Goal: Task Accomplishment & Management: Complete application form

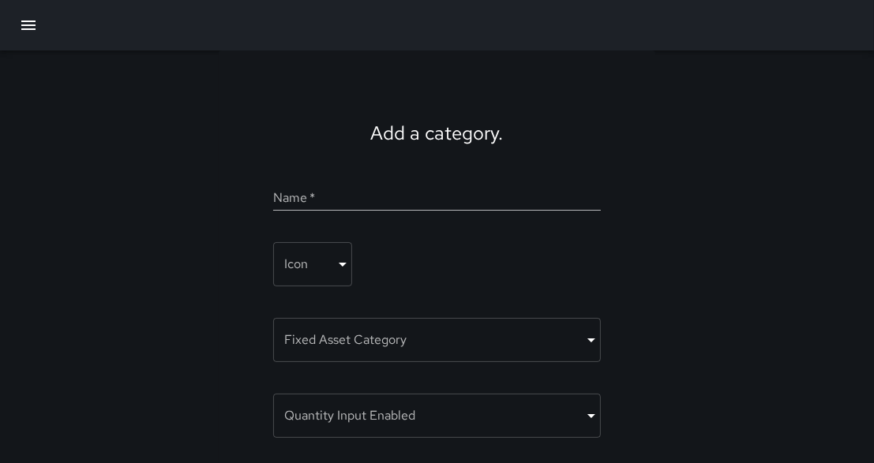
click at [25, 27] on icon "button" at bounding box center [28, 25] width 19 height 19
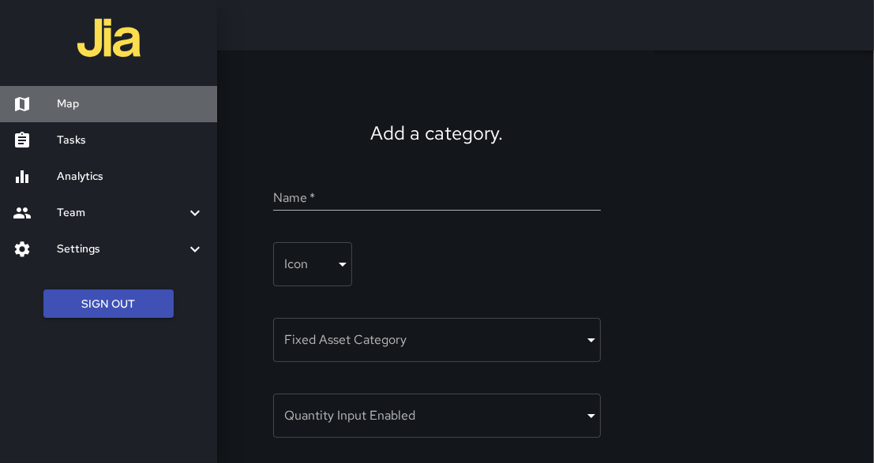
click at [69, 105] on h6 "Map" at bounding box center [131, 104] width 148 height 17
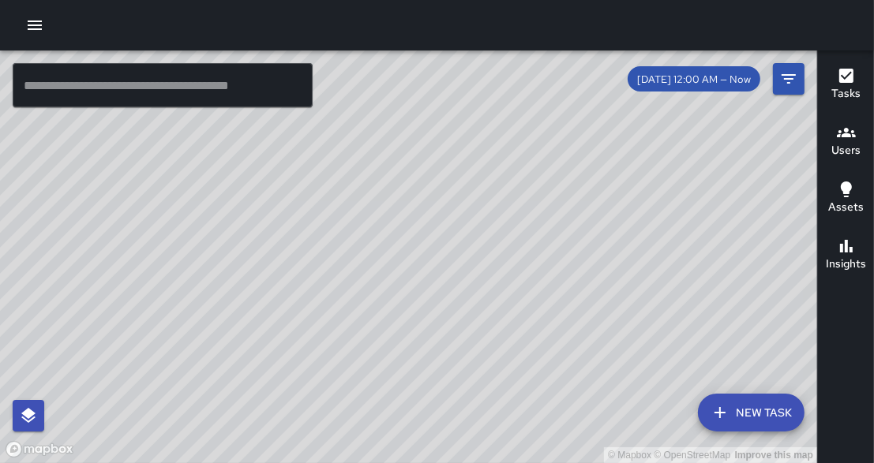
click at [29, 27] on icon "button" at bounding box center [34, 25] width 19 height 19
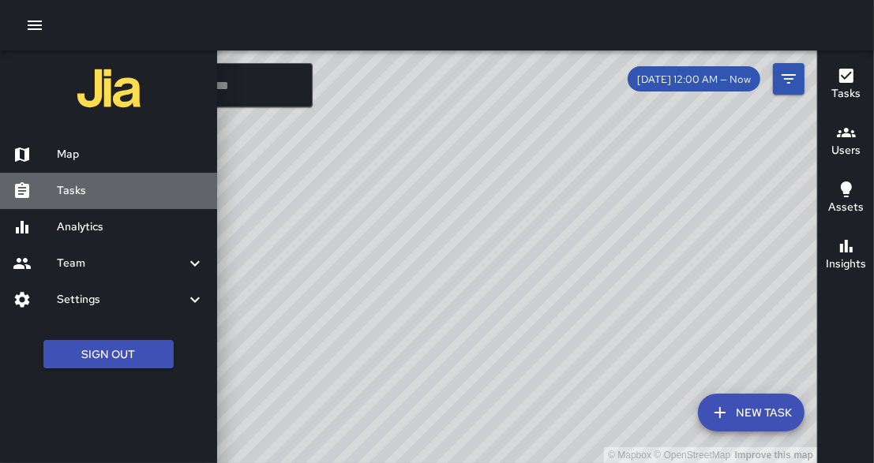
click at [74, 193] on h6 "Tasks" at bounding box center [131, 190] width 148 height 17
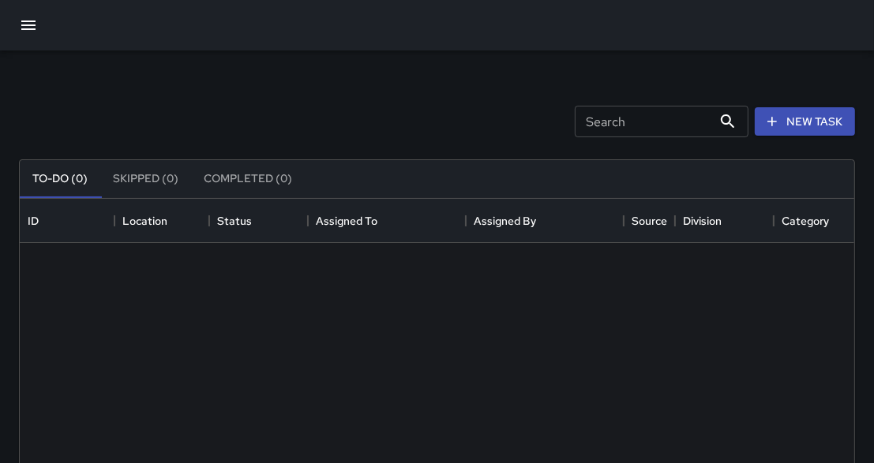
scroll to position [669, 835]
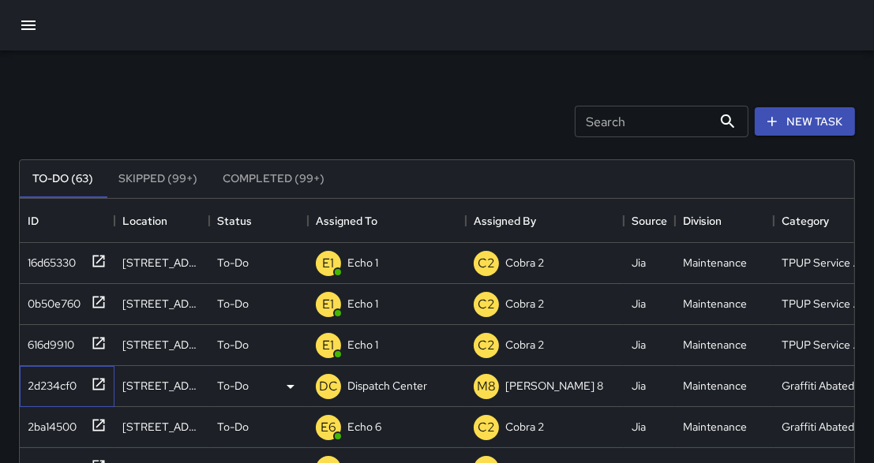
click at [95, 385] on icon at bounding box center [99, 385] width 16 height 16
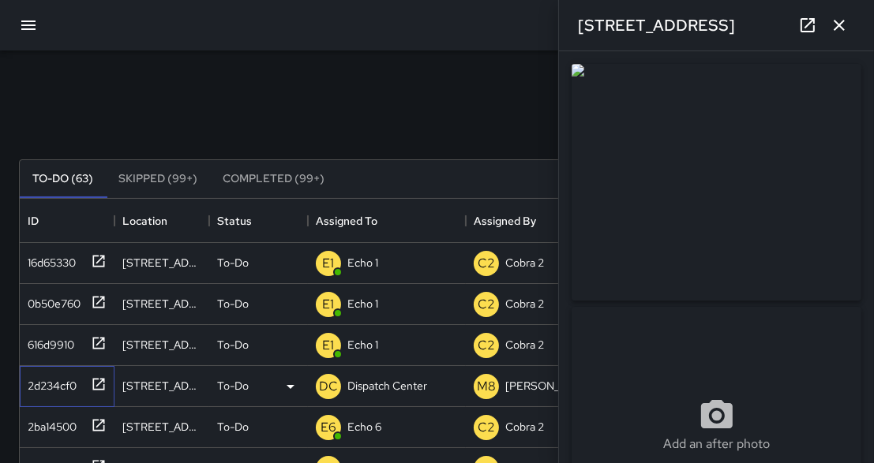
type input "**********"
click at [837, 28] on icon "button" at bounding box center [839, 25] width 19 height 19
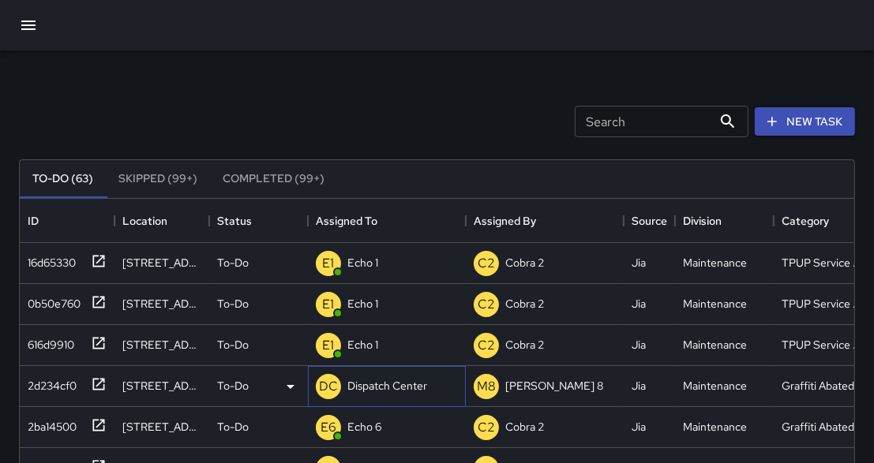
click at [370, 381] on p "Dispatch Center" at bounding box center [387, 386] width 80 height 16
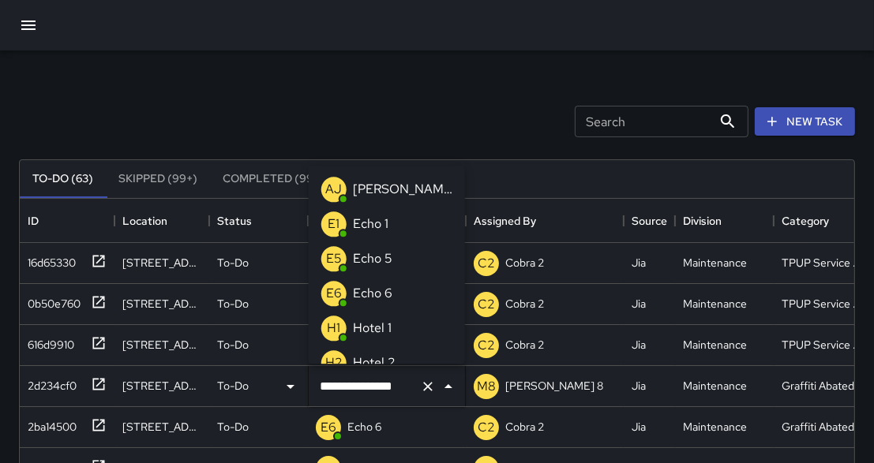
scroll to position [1024, 0]
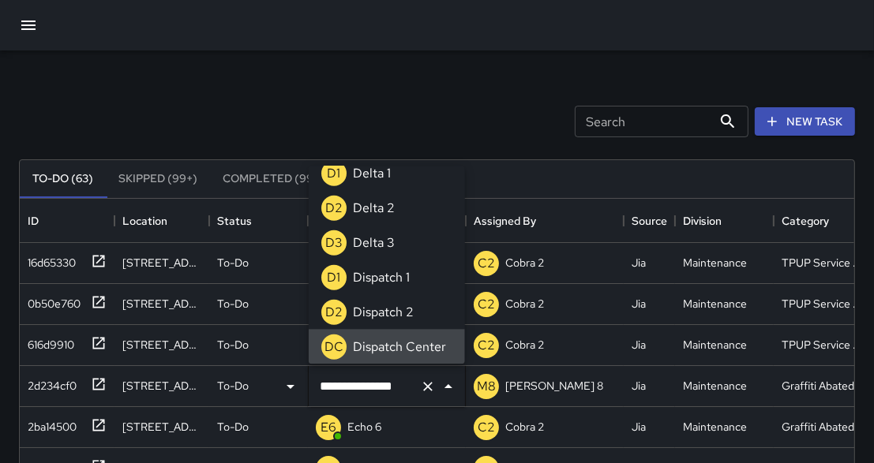
click at [370, 381] on input "**********" at bounding box center [365, 387] width 98 height 30
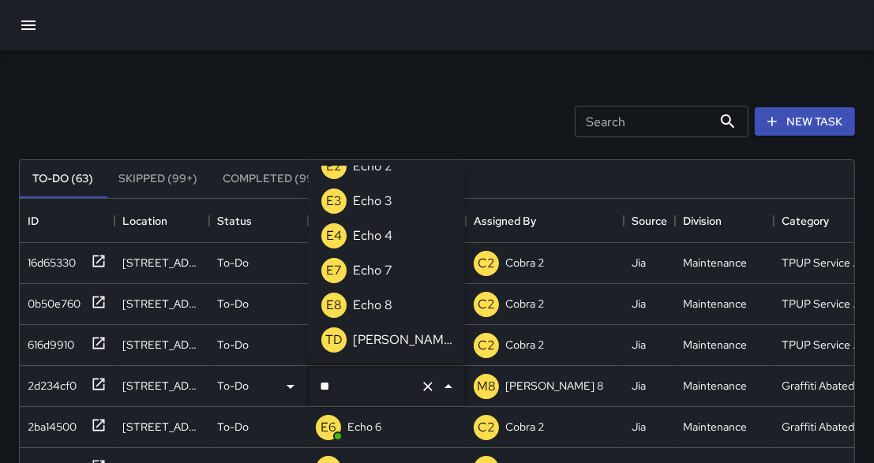
scroll to position [0, 0]
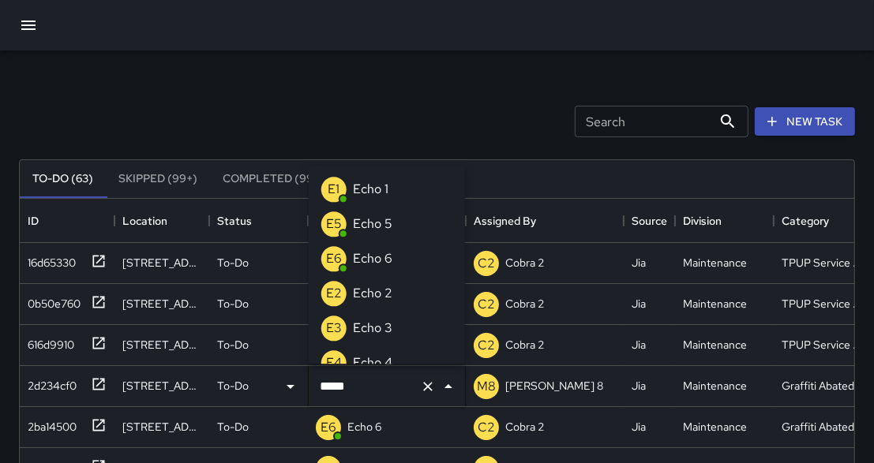
type input "******"
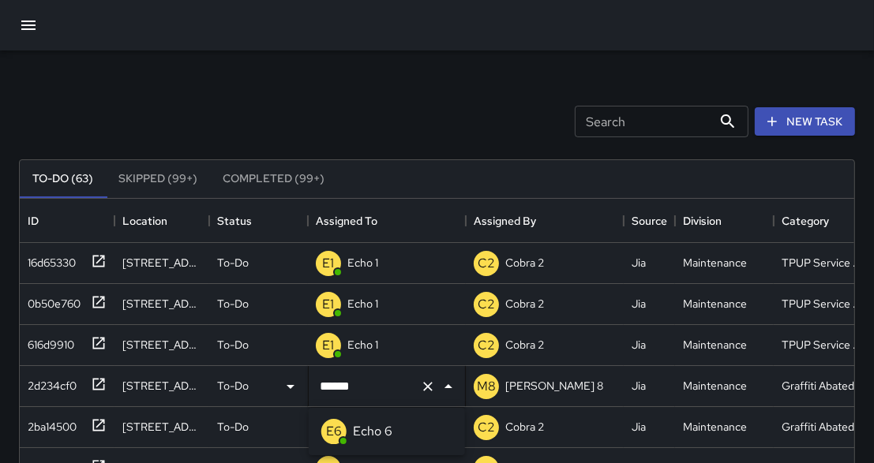
click at [370, 429] on p "Echo 6" at bounding box center [372, 431] width 39 height 19
click at [101, 432] on icon at bounding box center [99, 426] width 16 height 16
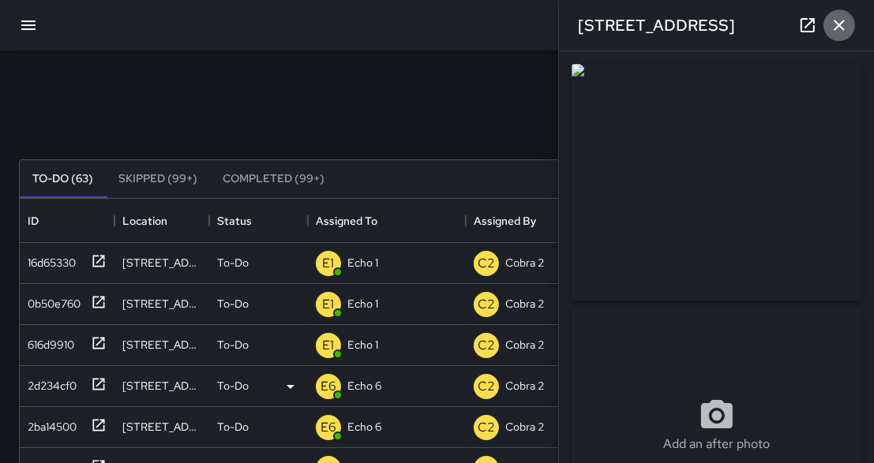
click at [840, 28] on icon "button" at bounding box center [839, 25] width 19 height 19
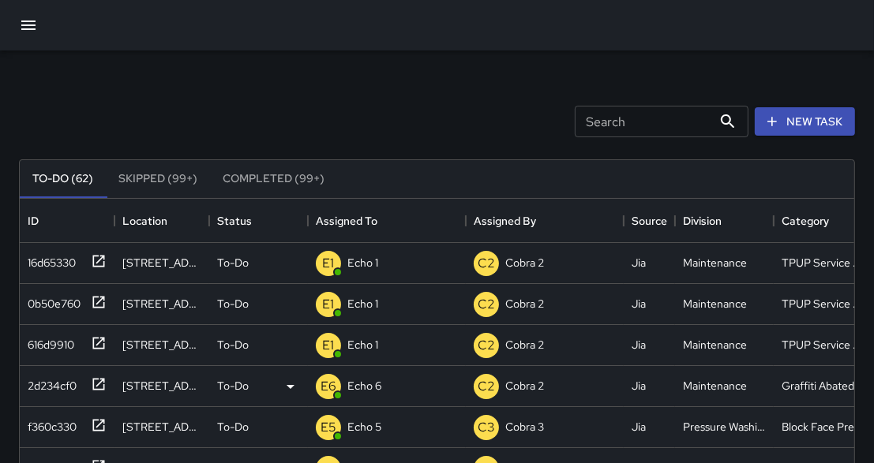
click at [25, 35] on button "button" at bounding box center [28, 25] width 38 height 38
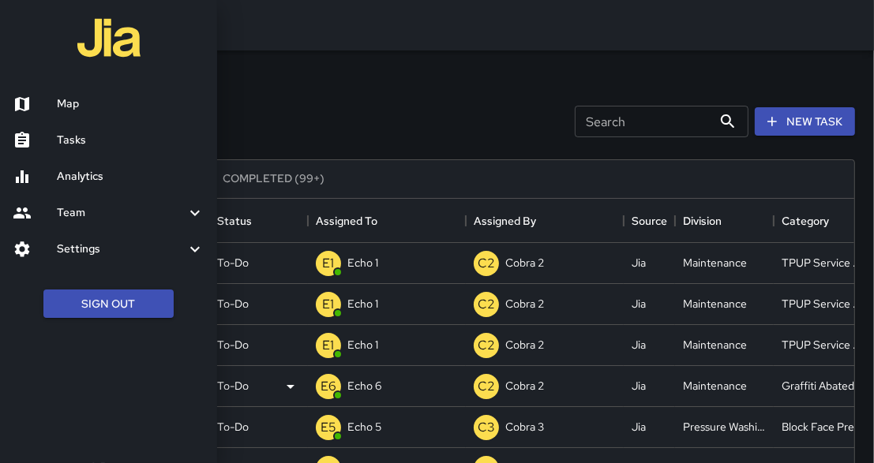
click at [87, 141] on h6 "Tasks" at bounding box center [131, 140] width 148 height 17
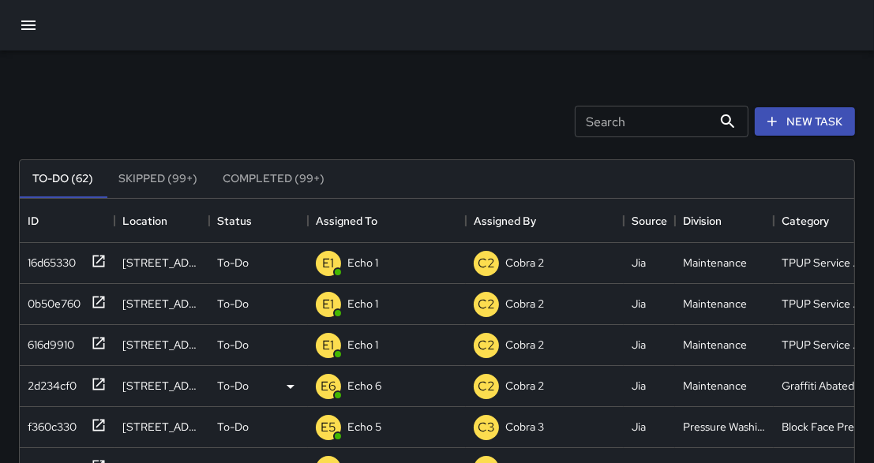
click at [28, 28] on icon "button" at bounding box center [28, 25] width 14 height 9
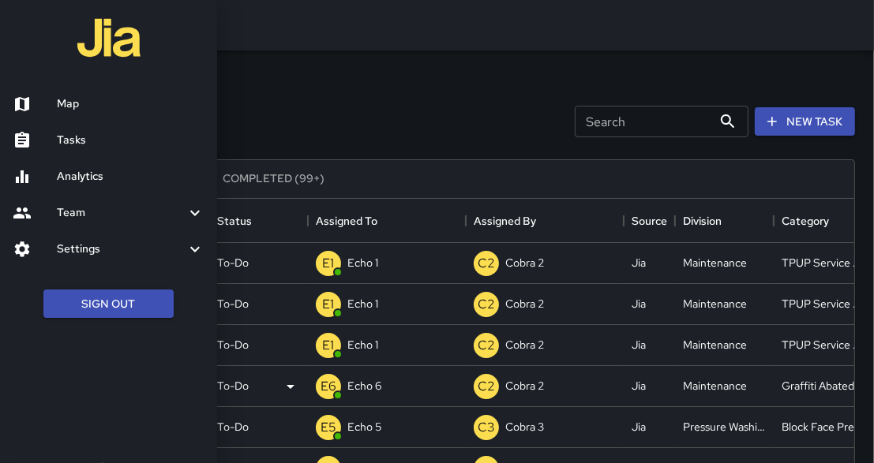
click at [68, 102] on h6 "Map" at bounding box center [131, 104] width 148 height 17
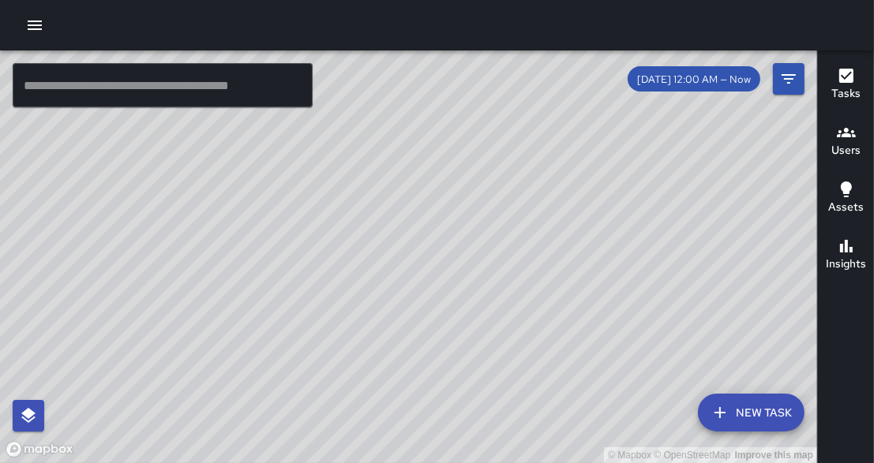
click at [32, 24] on icon "button" at bounding box center [34, 25] width 19 height 19
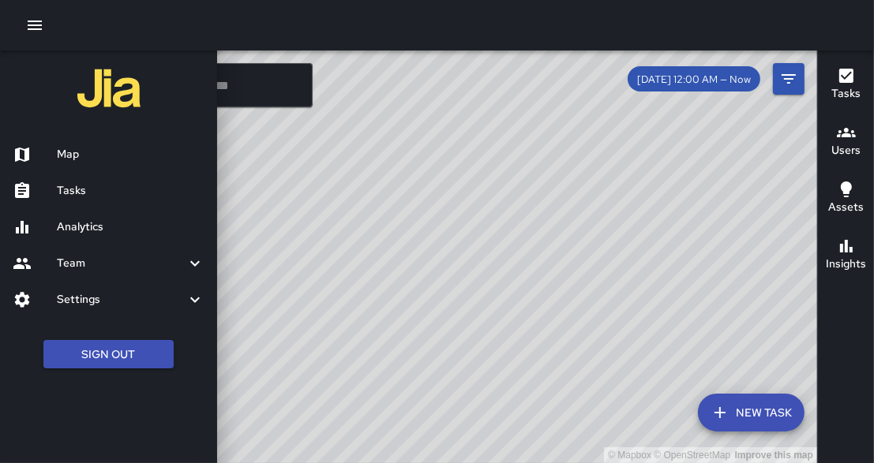
click at [79, 196] on h6 "Tasks" at bounding box center [131, 190] width 148 height 17
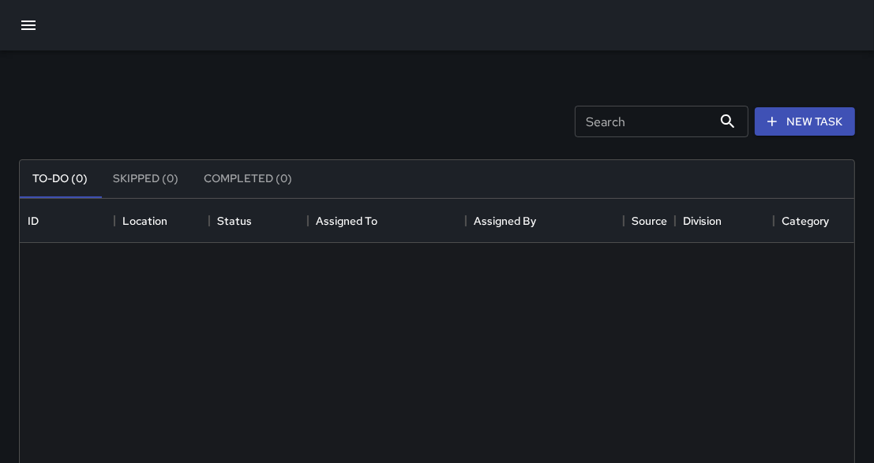
scroll to position [669, 835]
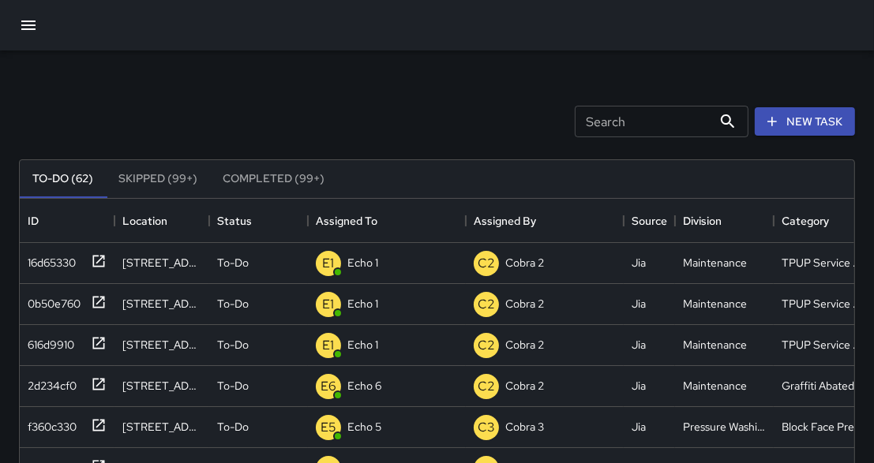
click at [28, 23] on icon "button" at bounding box center [28, 25] width 19 height 19
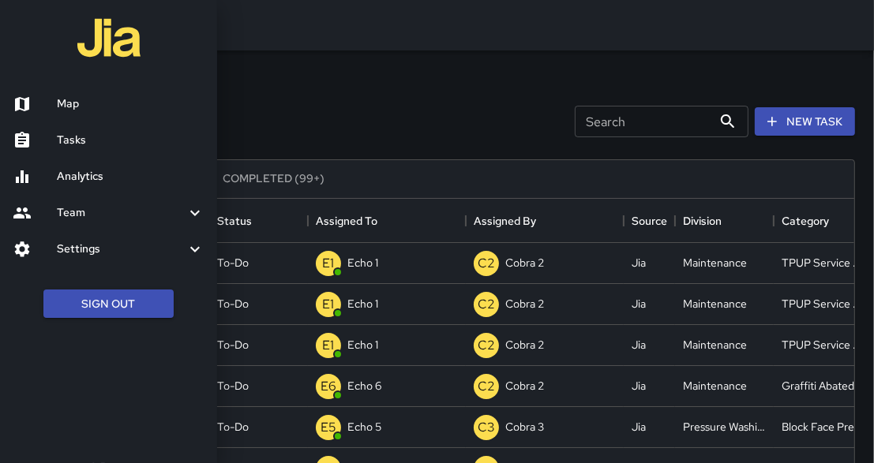
click at [73, 142] on h6 "Tasks" at bounding box center [131, 140] width 148 height 17
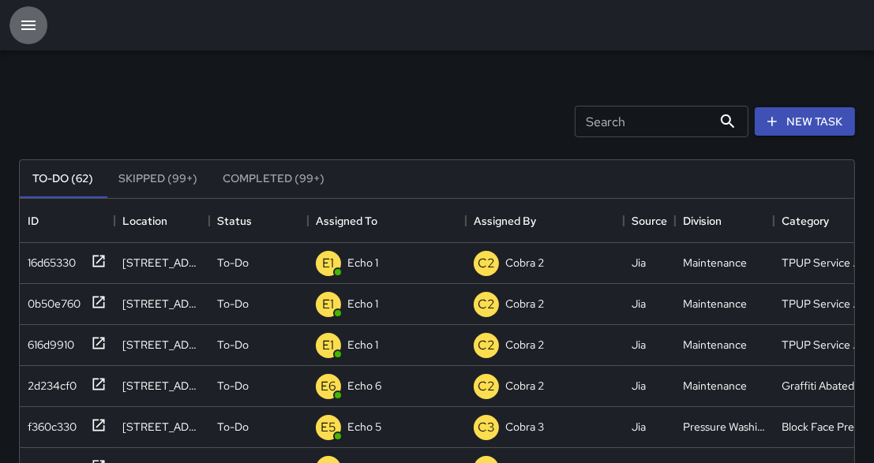
click at [28, 27] on icon "button" at bounding box center [28, 25] width 19 height 19
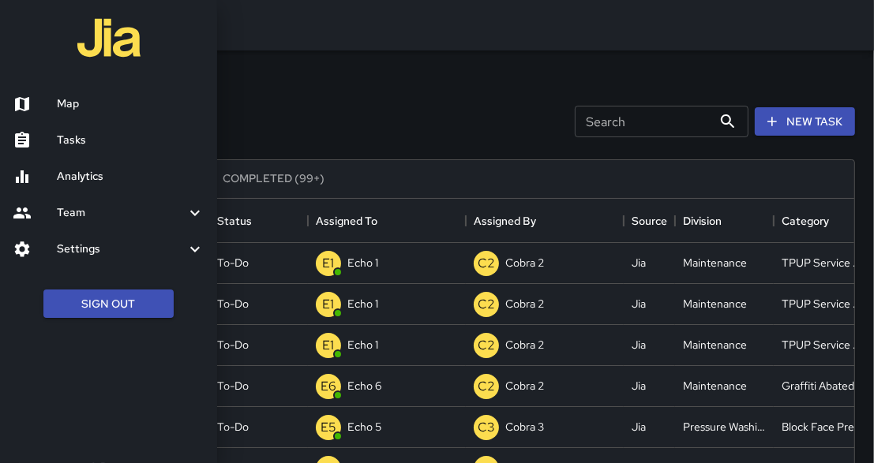
click at [75, 142] on h6 "Tasks" at bounding box center [131, 140] width 148 height 17
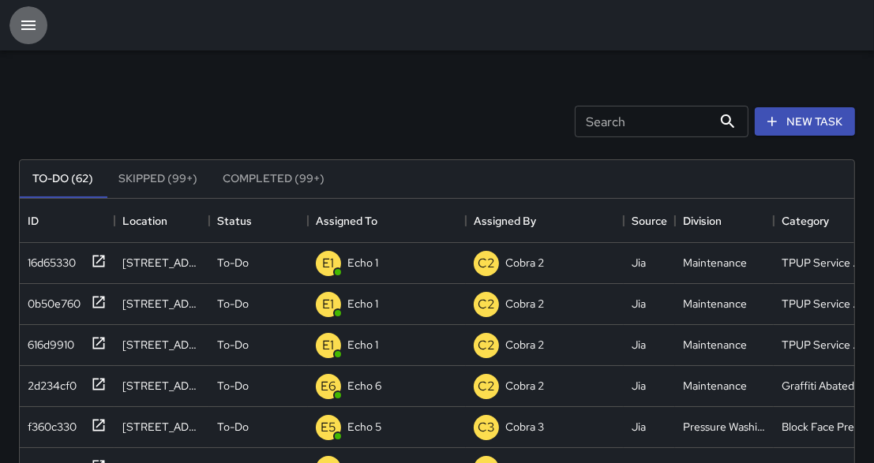
click at [21, 26] on icon "button" at bounding box center [28, 25] width 19 height 19
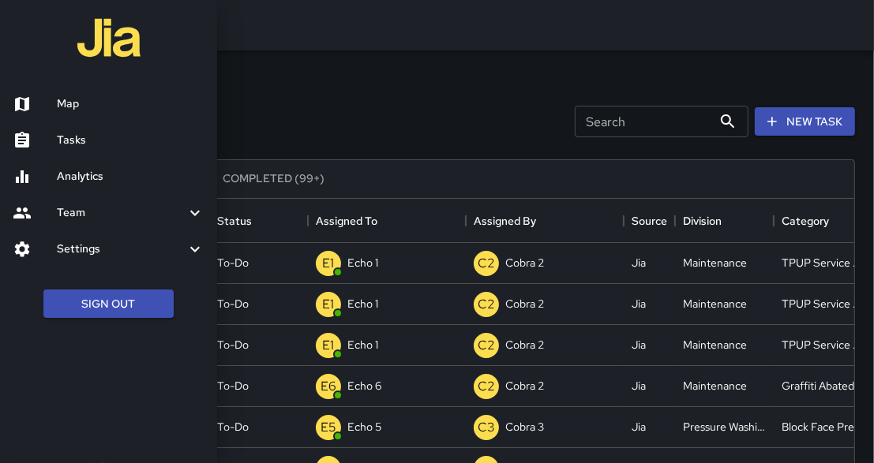
click at [69, 106] on h6 "Map" at bounding box center [131, 104] width 148 height 17
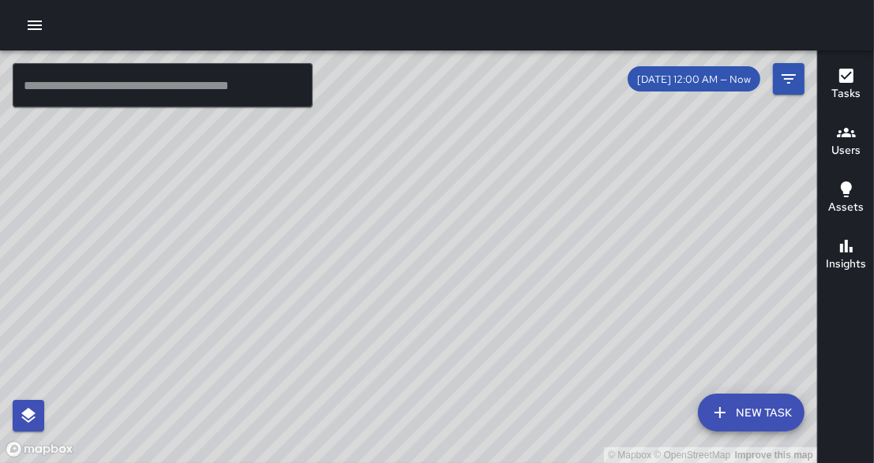
click at [768, 415] on button "New Task" at bounding box center [751, 413] width 107 height 38
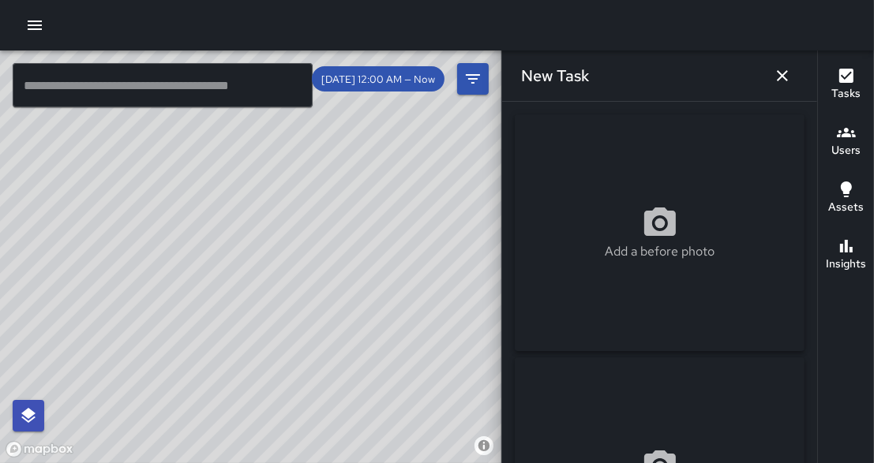
click at [813, 234] on div "Add a before photo Add an after photo Location Revert Address © Mapbox © OpenSt…" at bounding box center [659, 283] width 315 height 362
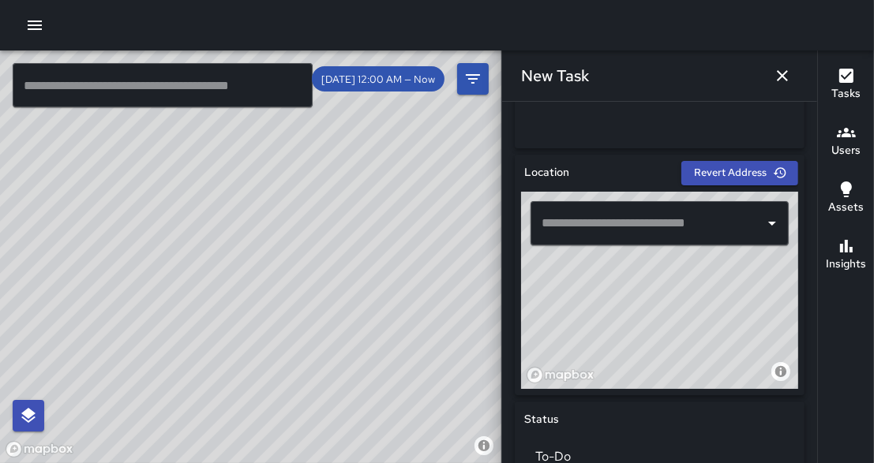
scroll to position [455, 0]
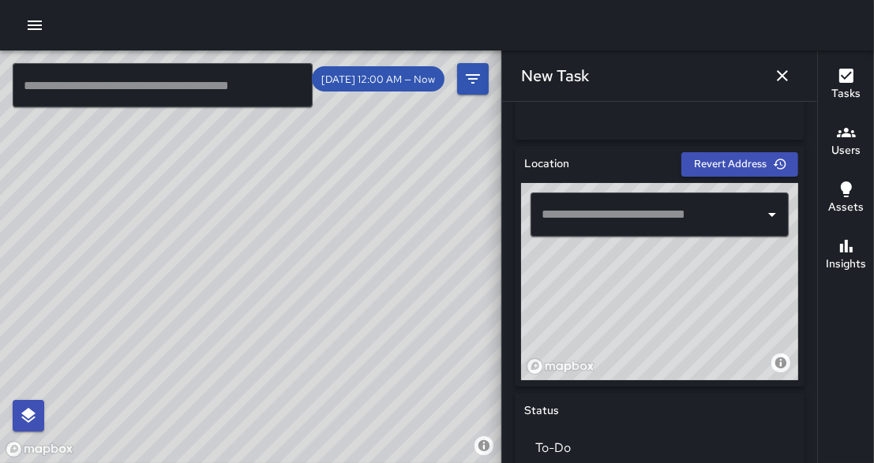
click at [689, 220] on input "text" at bounding box center [648, 215] width 220 height 30
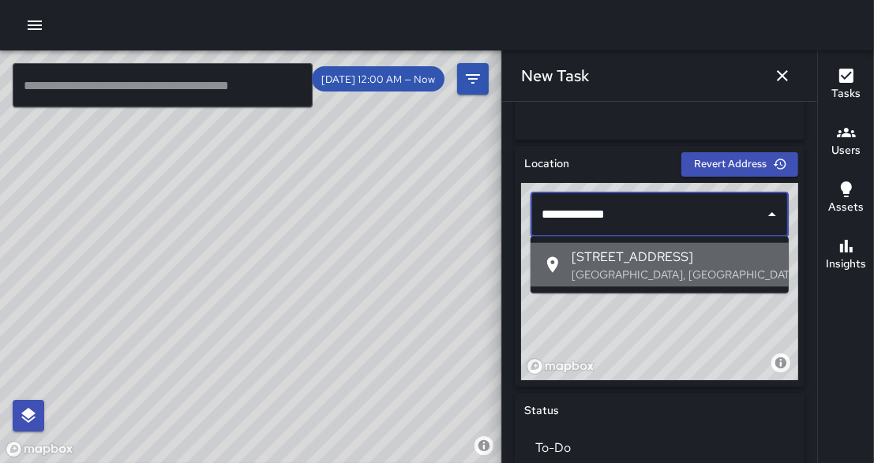
click at [673, 264] on span "[STREET_ADDRESS]" at bounding box center [674, 257] width 205 height 19
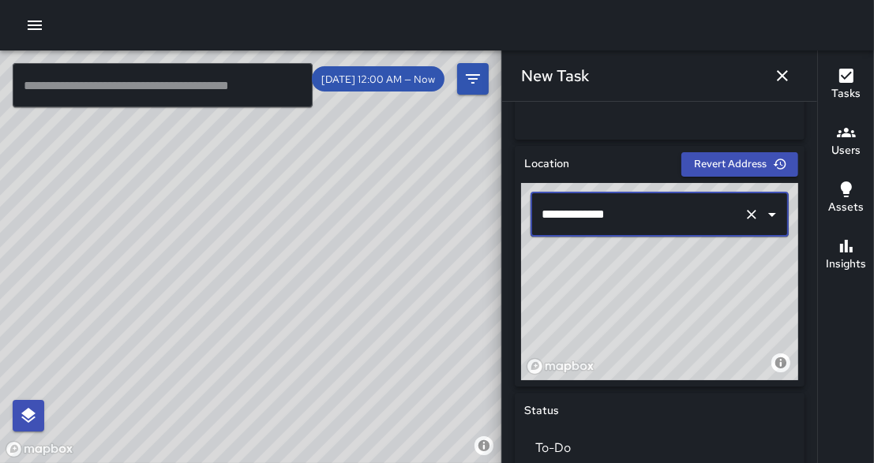
type input "**********"
click at [812, 238] on div "**********" at bounding box center [659, 283] width 315 height 362
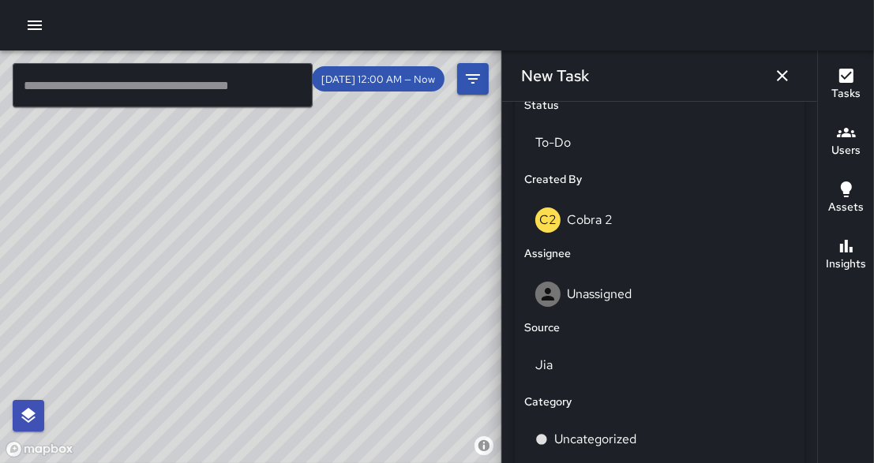
scroll to position [809, 0]
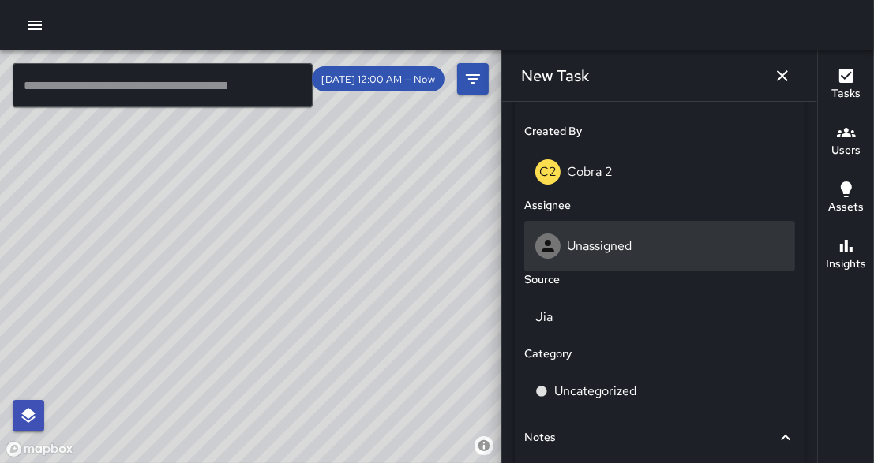
click at [602, 247] on p "Unassigned" at bounding box center [599, 246] width 65 height 17
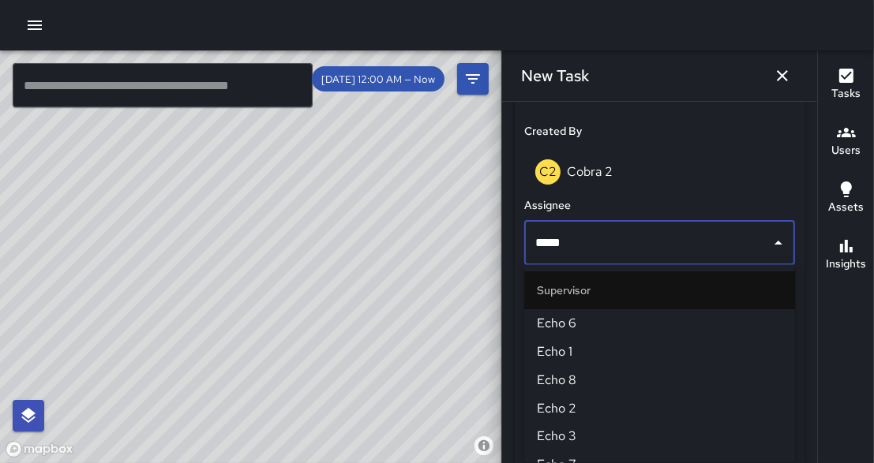
type input "******"
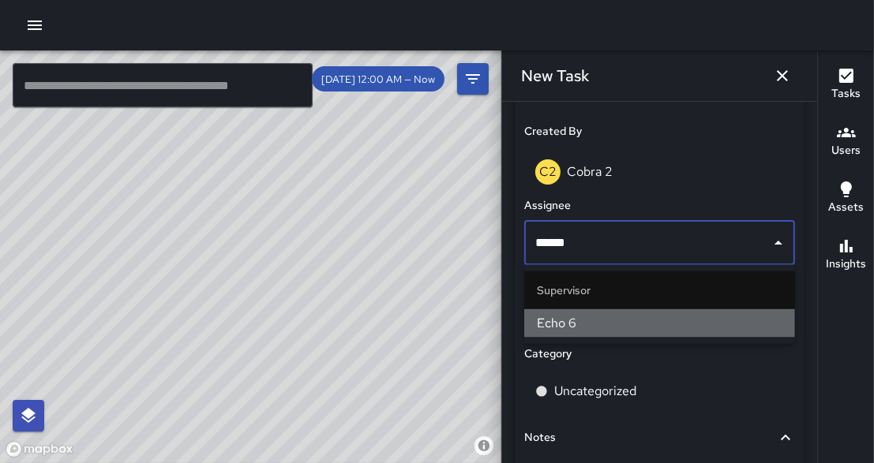
click at [568, 324] on span "Echo 6" at bounding box center [660, 323] width 246 height 19
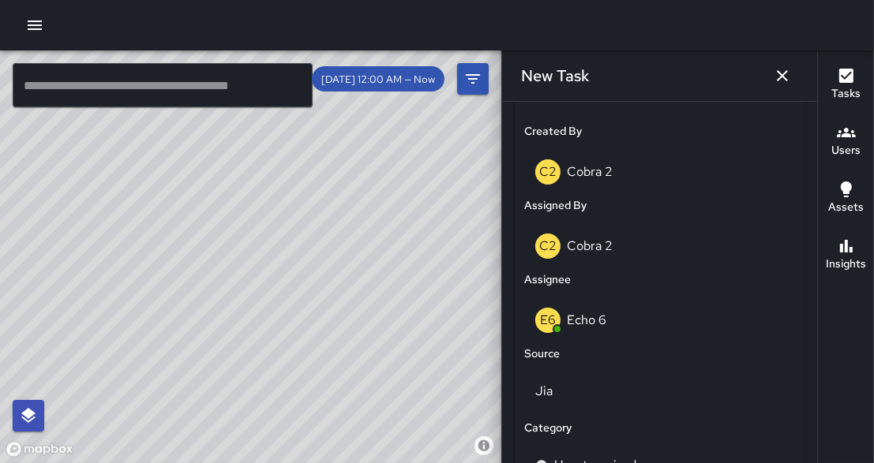
click at [813, 293] on div "**********" at bounding box center [659, 283] width 315 height 362
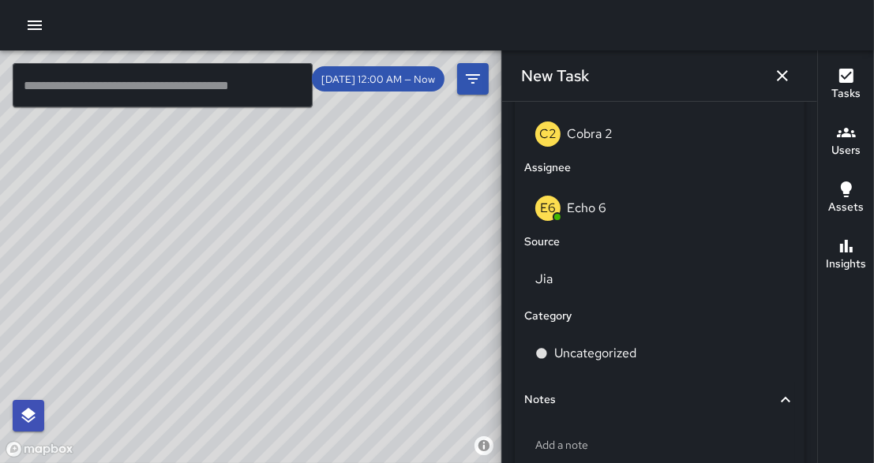
scroll to position [935, 0]
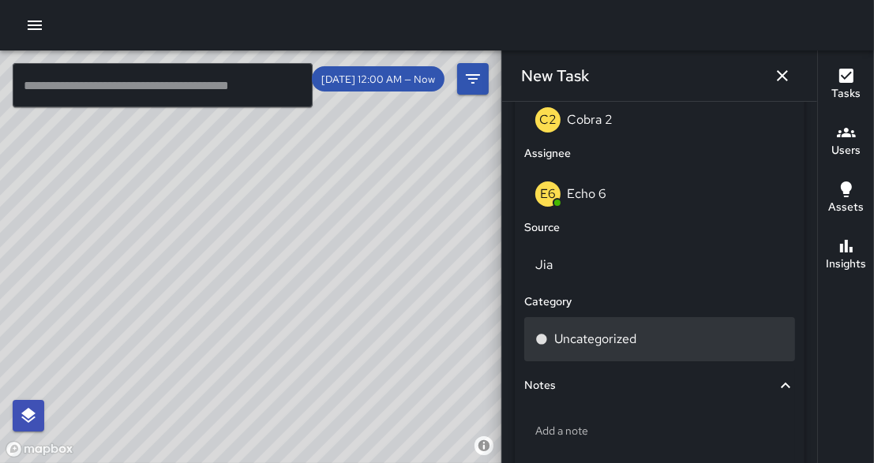
click at [651, 330] on div "Uncategorized" at bounding box center [659, 339] width 249 height 19
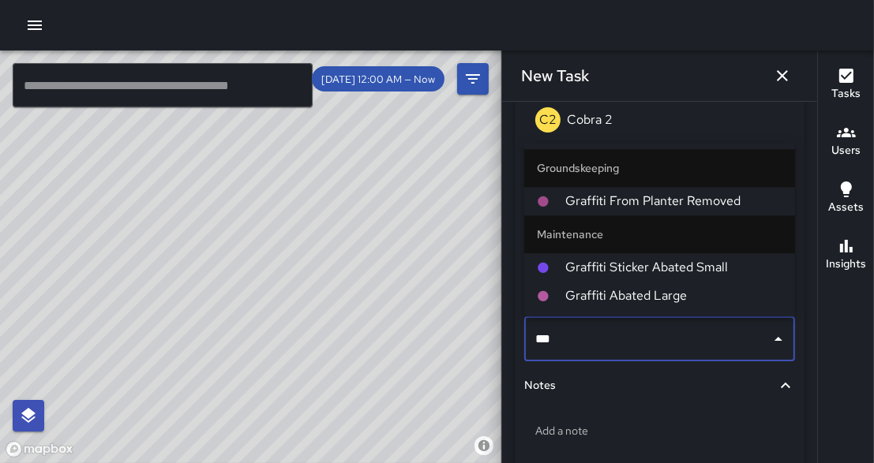
type input "****"
click at [657, 275] on span "Graffiti Sticker Abated Small" at bounding box center [673, 267] width 217 height 19
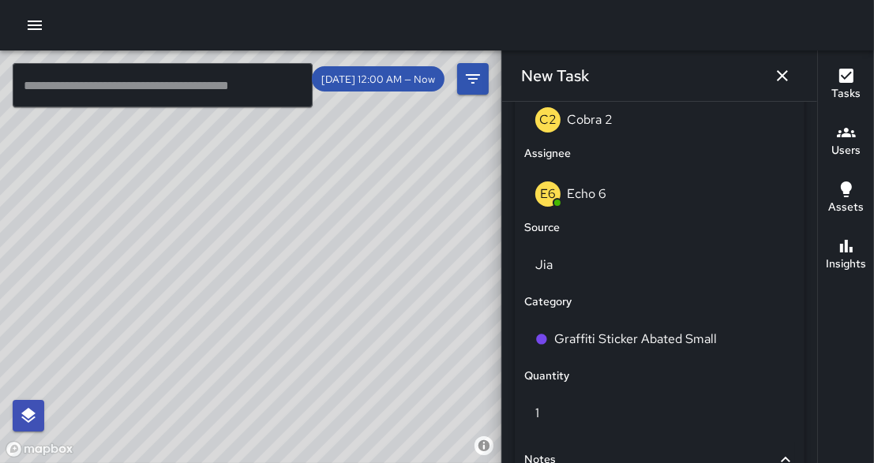
click at [816, 264] on div "**********" at bounding box center [659, 283] width 315 height 362
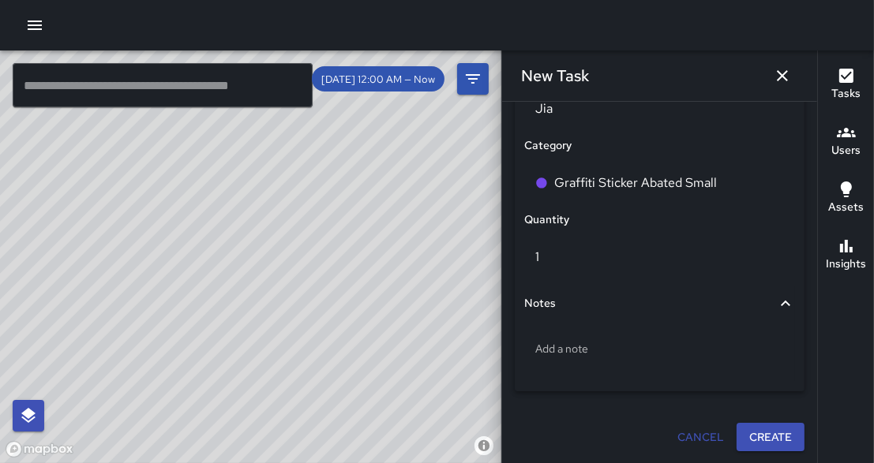
click at [601, 387] on div "Status To-Do Created By C2 Cobra 2 Assigned By C2 Cobra 2 Assignee E6 Echo 6 So…" at bounding box center [660, 74] width 290 height 635
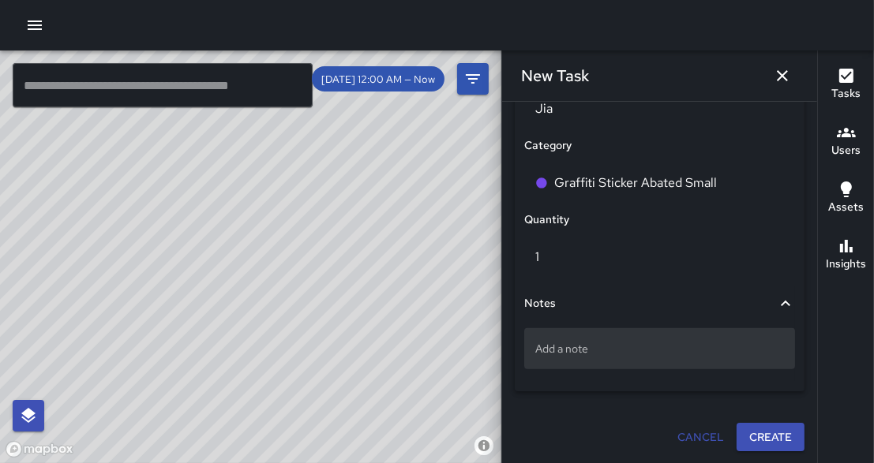
drag, startPoint x: 600, startPoint y: 385, endPoint x: 598, endPoint y: 366, distance: 19.1
click at [600, 385] on div "Status To-Do Created By C2 Cobra 2 Assigned By C2 Cobra 2 Assignee E6 Echo 6 So…" at bounding box center [660, 74] width 290 height 635
click at [589, 351] on p "Add a note" at bounding box center [659, 349] width 249 height 16
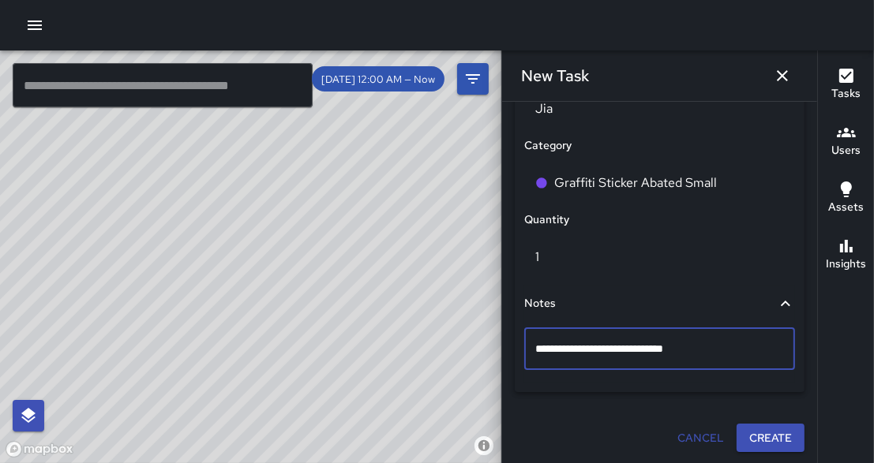
type textarea "**********"
click at [760, 433] on button "Create" at bounding box center [771, 438] width 68 height 29
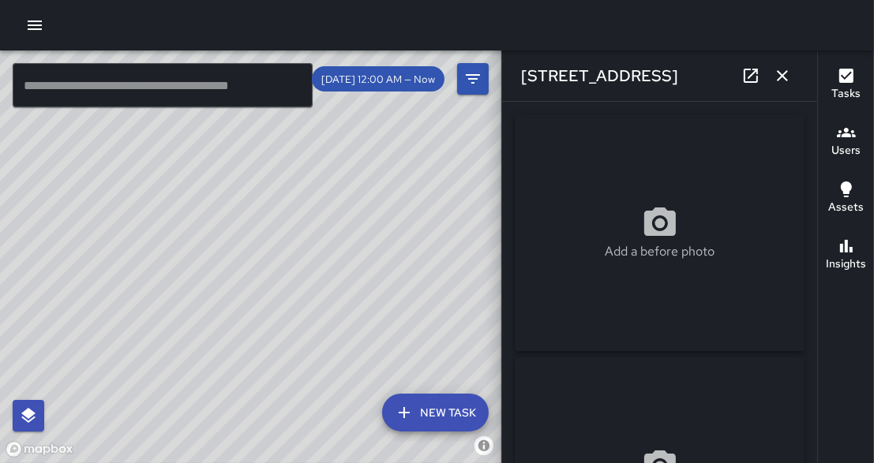
click at [36, 26] on icon "button" at bounding box center [34, 25] width 19 height 19
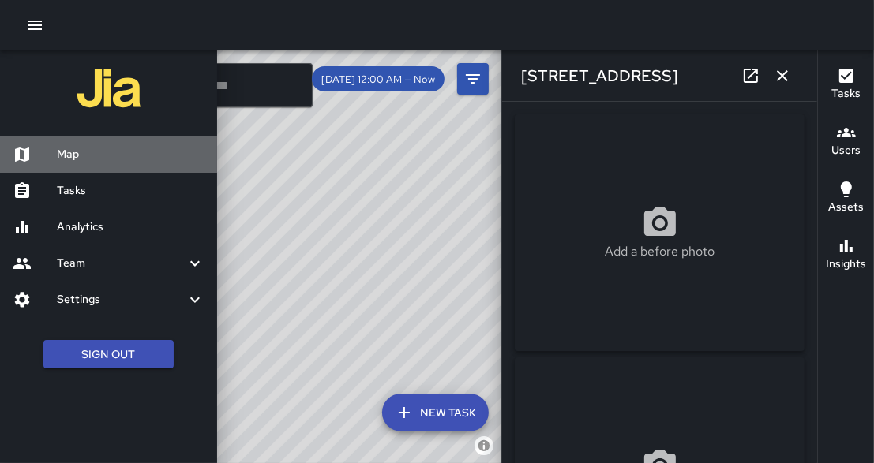
click at [108, 161] on h6 "Map" at bounding box center [131, 154] width 148 height 17
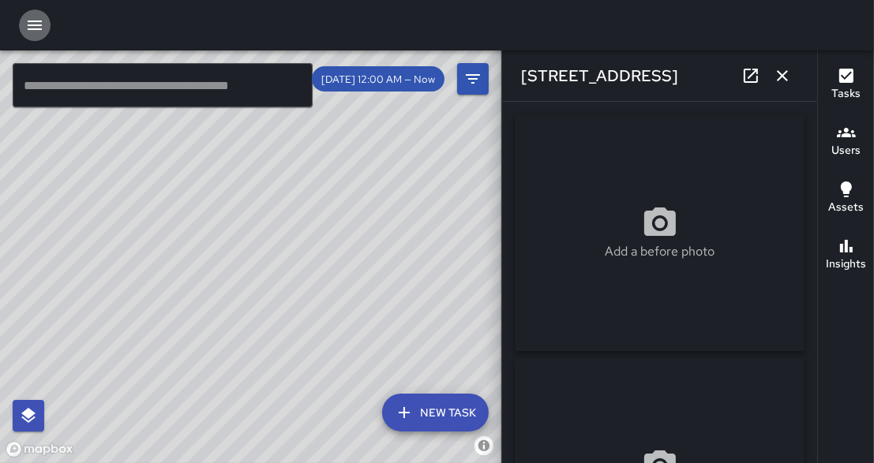
click at [41, 28] on icon "button" at bounding box center [35, 25] width 14 height 9
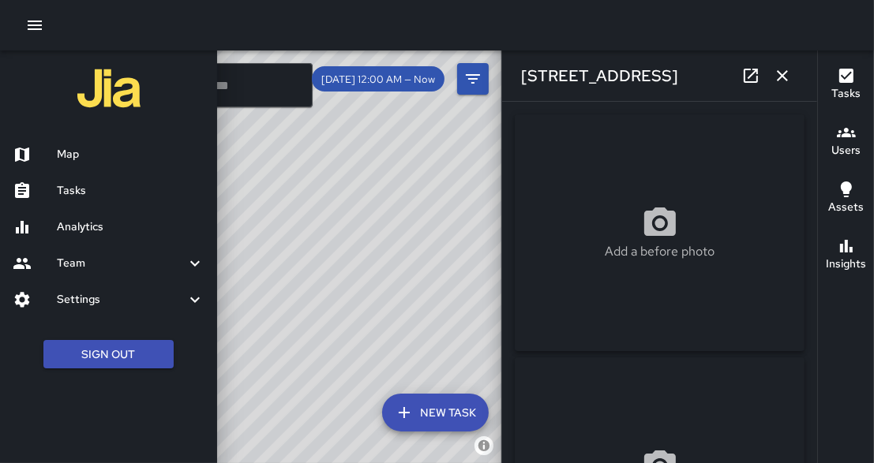
click at [73, 159] on h6 "Map" at bounding box center [131, 154] width 148 height 17
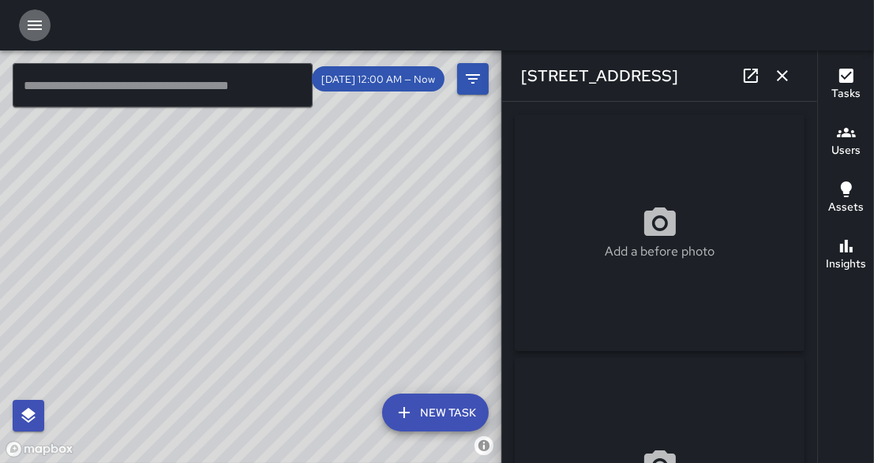
click at [39, 32] on icon "button" at bounding box center [34, 25] width 19 height 19
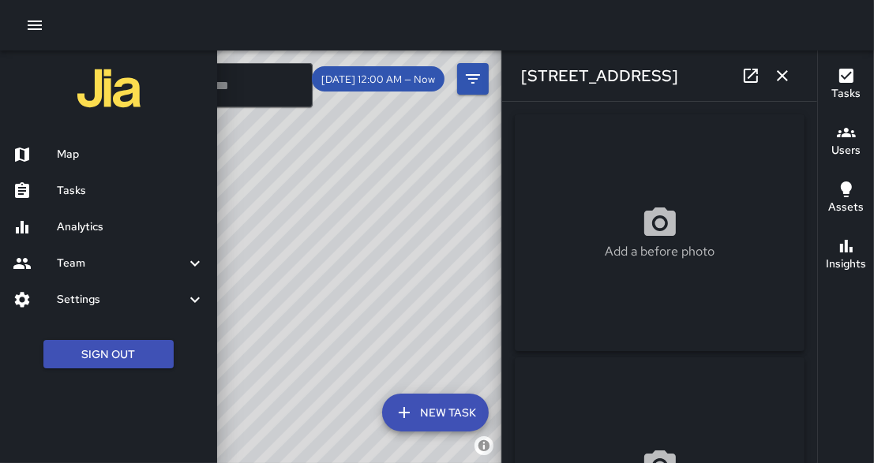
click at [75, 152] on h6 "Map" at bounding box center [131, 154] width 148 height 17
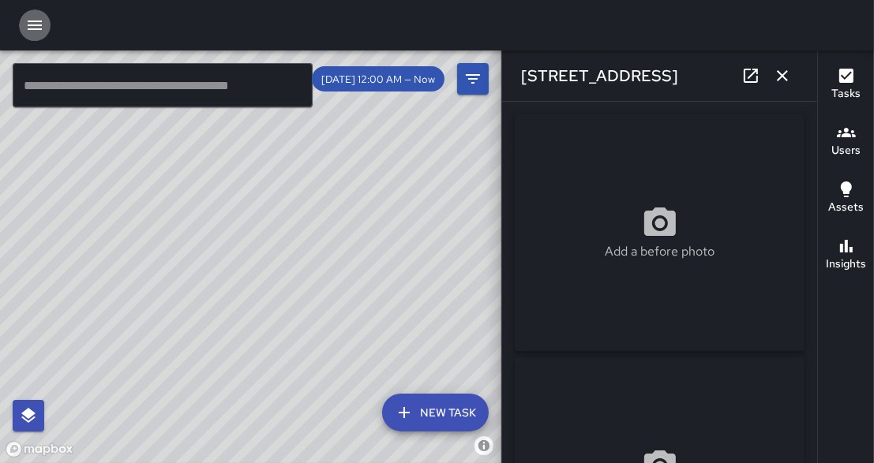
click at [39, 26] on icon "button" at bounding box center [34, 25] width 19 height 19
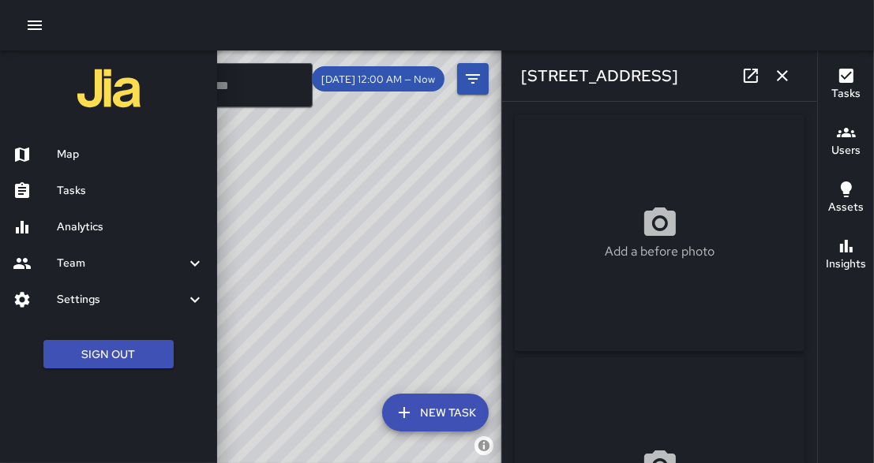
click at [74, 229] on h6 "Analytics" at bounding box center [131, 227] width 148 height 17
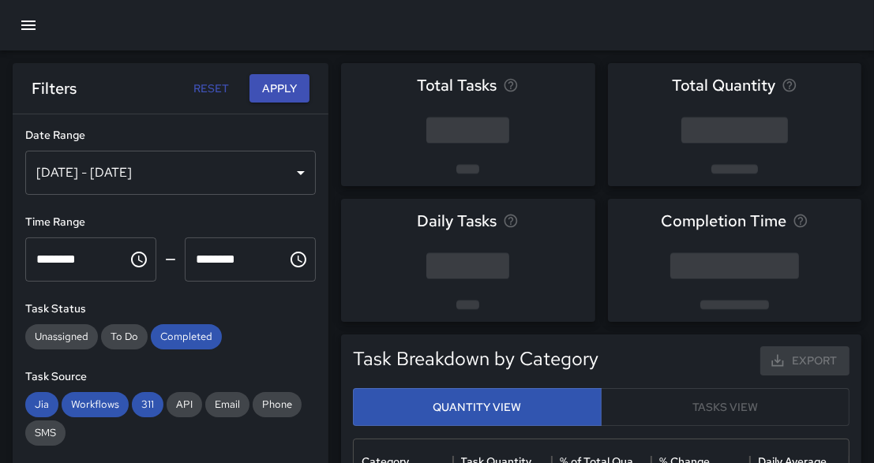
scroll to position [472, 495]
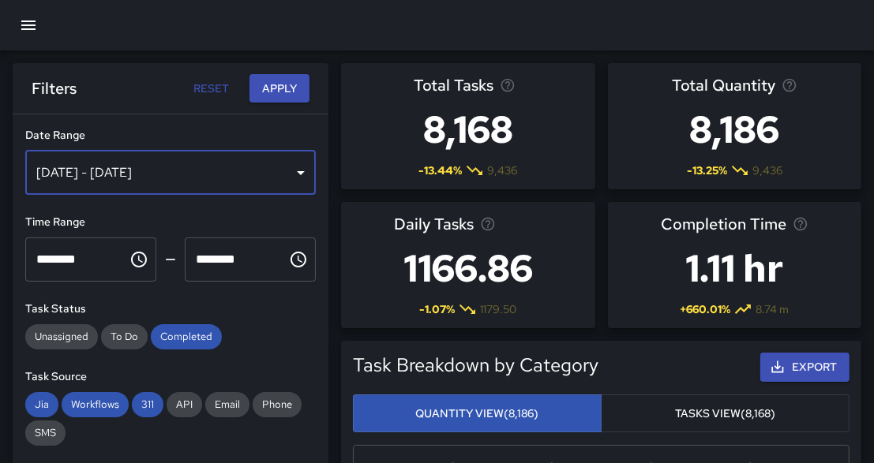
click at [223, 171] on div "[DATE] - [DATE]" at bounding box center [170, 173] width 291 height 44
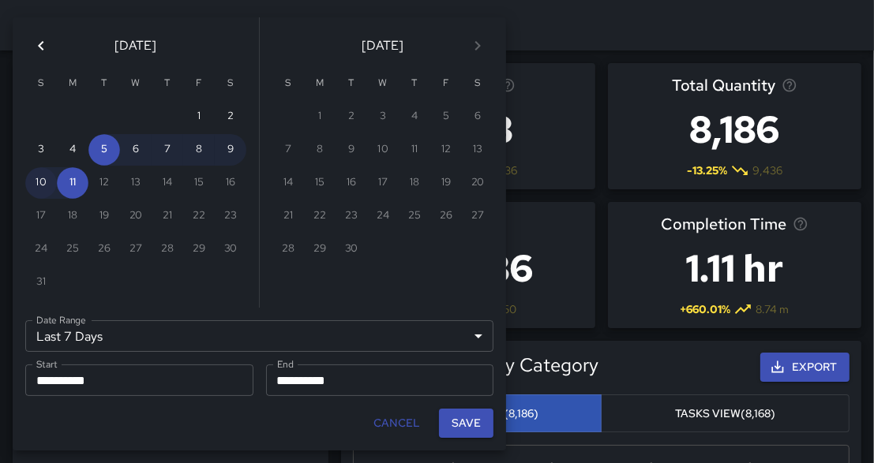
click at [40, 187] on button "10" at bounding box center [41, 183] width 32 height 32
type input "******"
type input "**********"
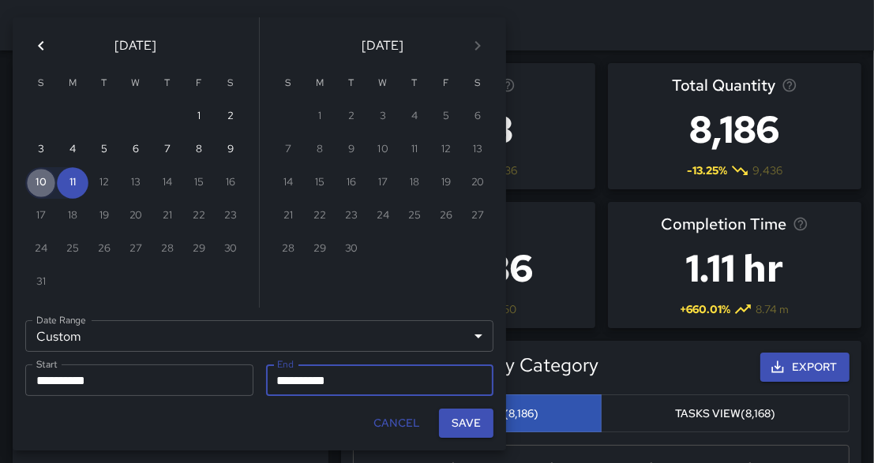
click at [40, 187] on button "10" at bounding box center [41, 183] width 32 height 32
type input "**********"
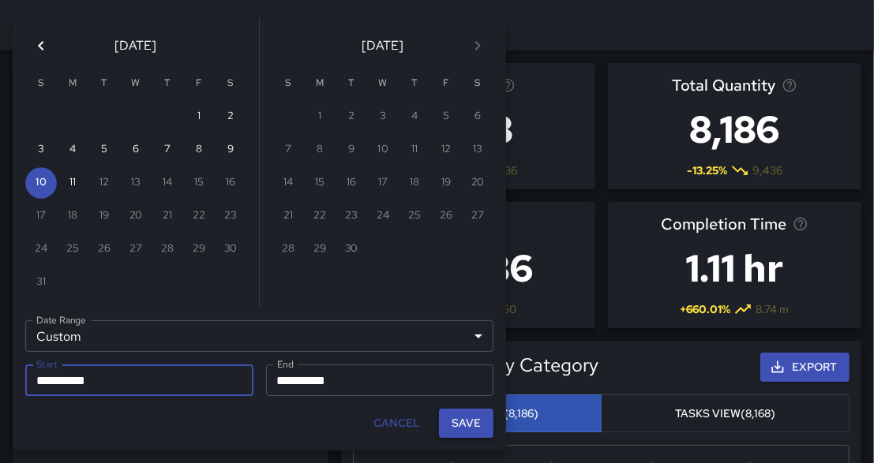
click at [465, 430] on button "Save" at bounding box center [466, 423] width 54 height 29
type input "**********"
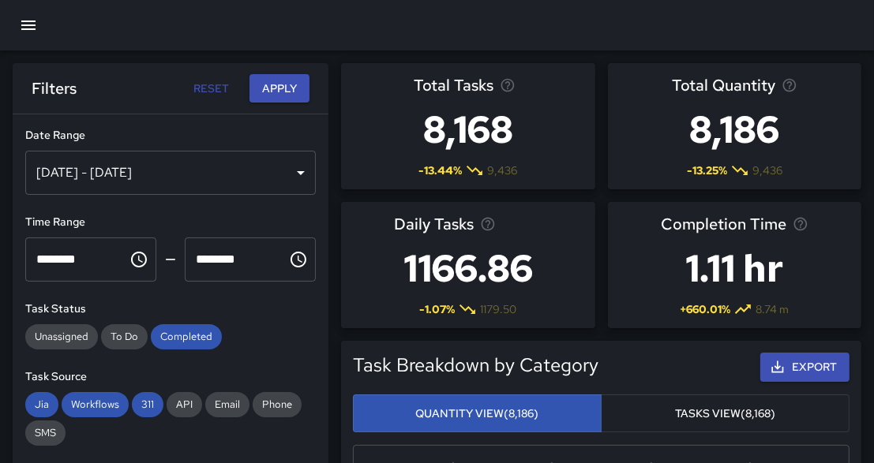
click at [332, 182] on div "Total Tasks 8,168 -13.44 % 9,436 Total Quantity 8,186 -13.25 % 9,436 Daily Task…" at bounding box center [594, 190] width 533 height 278
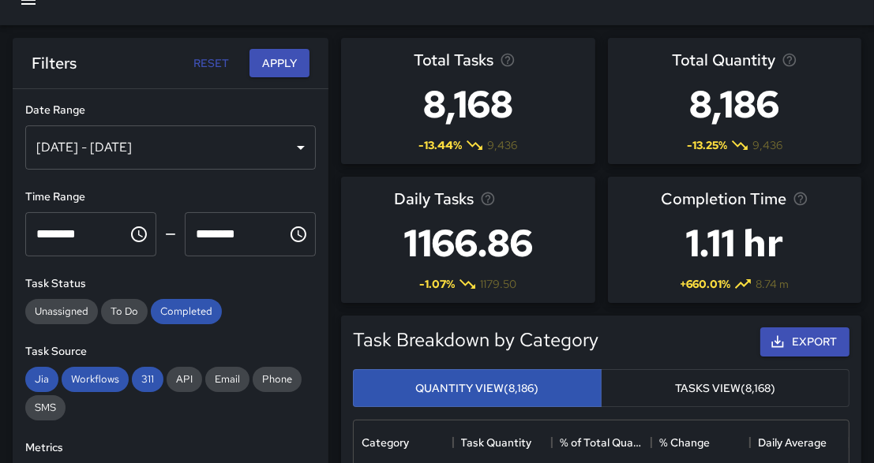
scroll to position [51, 0]
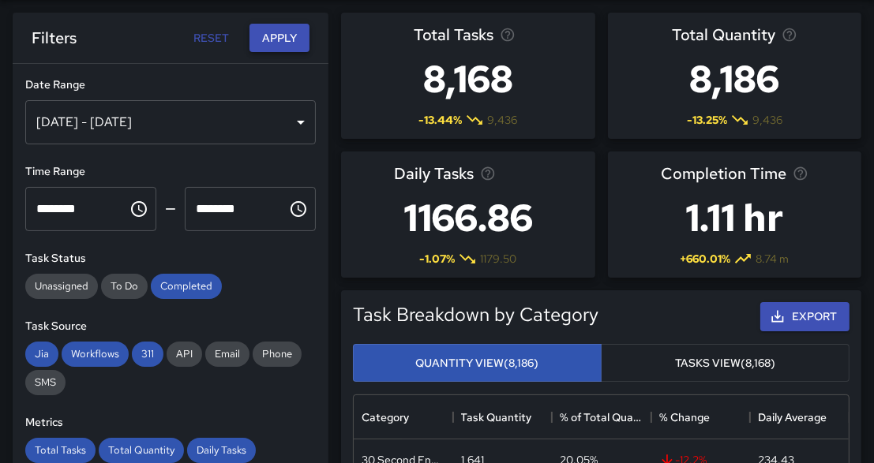
click at [287, 31] on button "Apply" at bounding box center [280, 38] width 60 height 29
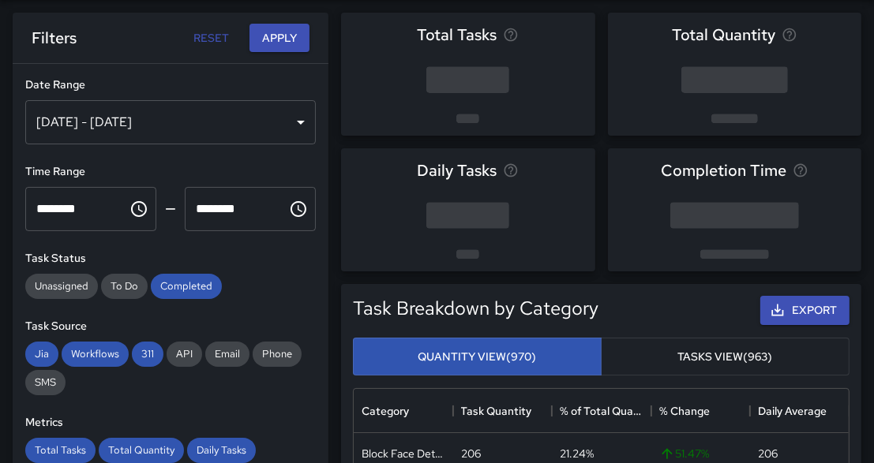
click at [331, 128] on div "Total Tasks Total Quantity Daily Tasks Completion Time" at bounding box center [594, 136] width 533 height 272
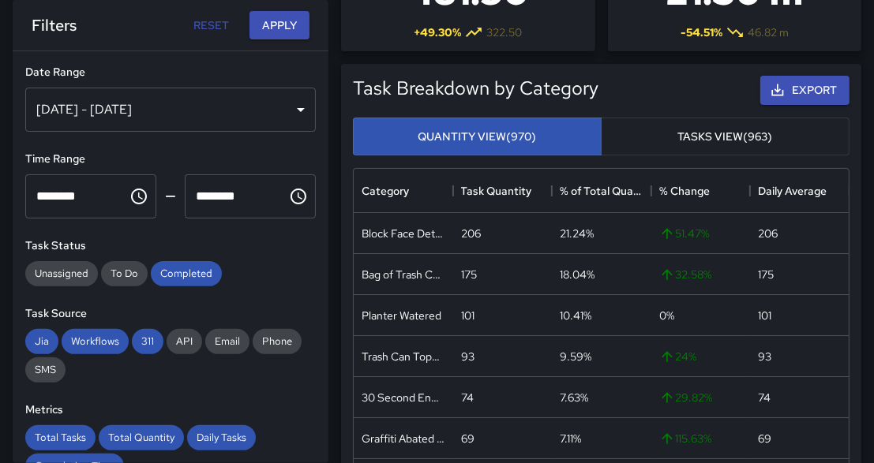
scroll to position [278, 0]
click at [322, 156] on div "**********" at bounding box center [171, 257] width 316 height 412
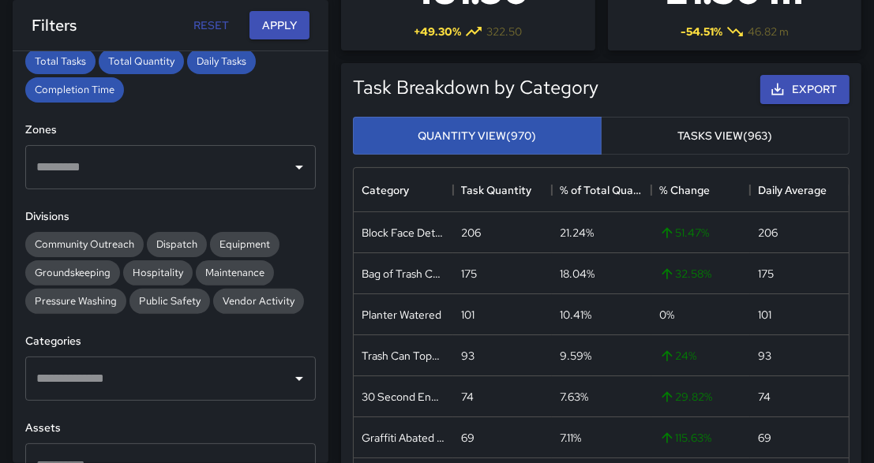
scroll to position [379, 0]
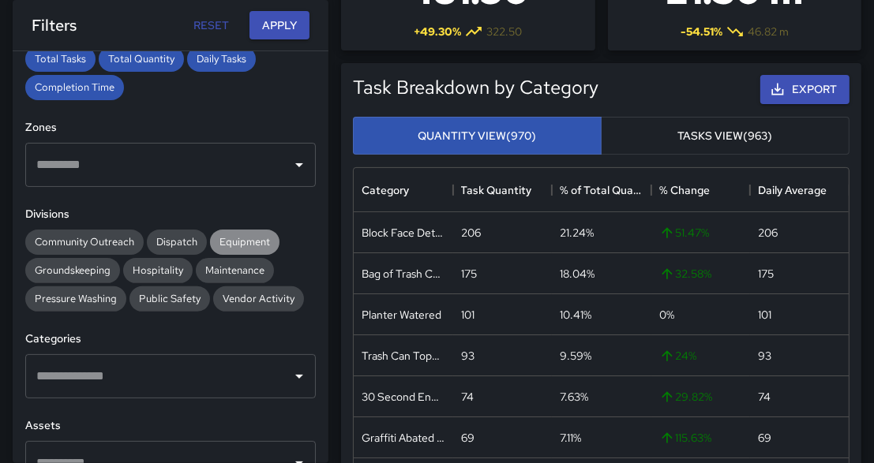
click at [247, 241] on span "Equipment" at bounding box center [244, 241] width 69 height 13
click at [285, 30] on button "Apply" at bounding box center [280, 25] width 60 height 29
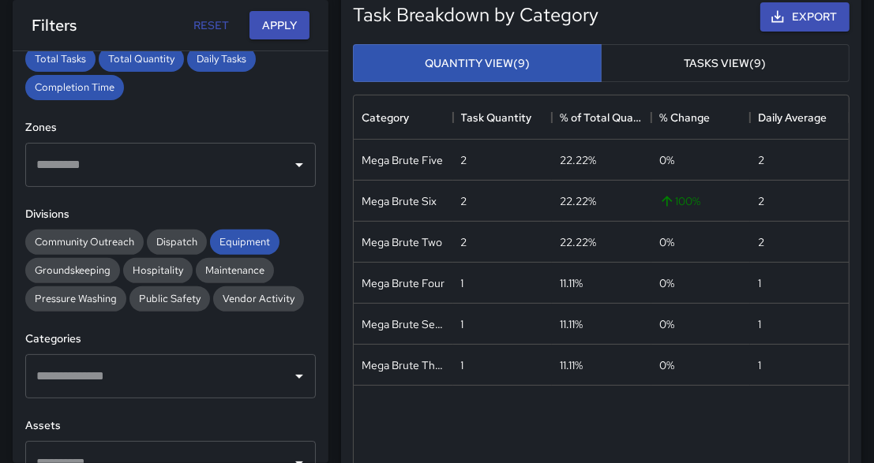
scroll to position [354, 0]
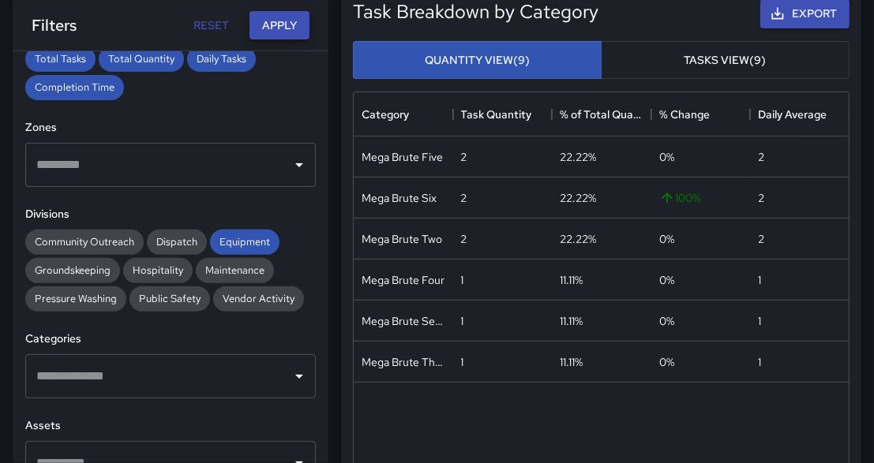
click at [338, 156] on div "Task Breakdown by Category Export Quantity View (9) Tasks View (9) Category Tas…" at bounding box center [594, 276] width 533 height 602
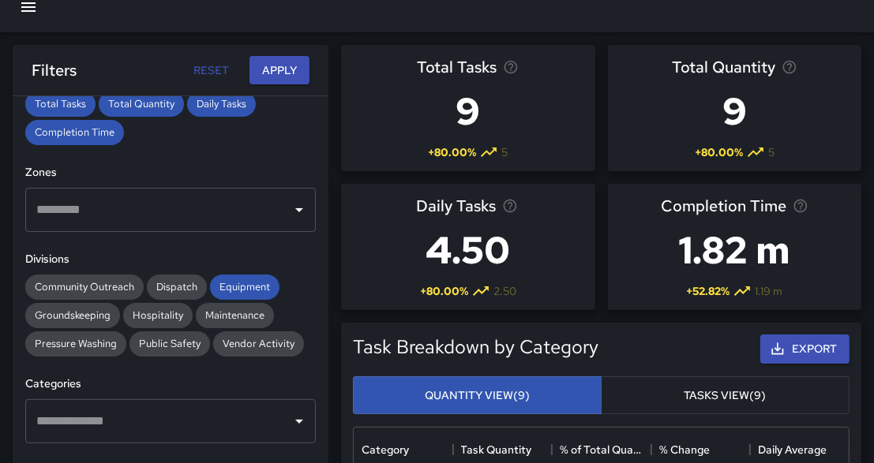
scroll to position [0, 0]
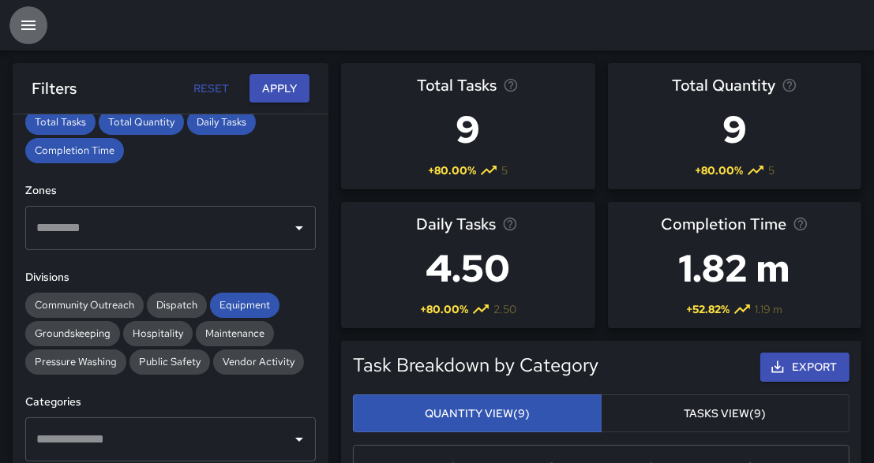
click at [32, 28] on icon "button" at bounding box center [28, 25] width 19 height 19
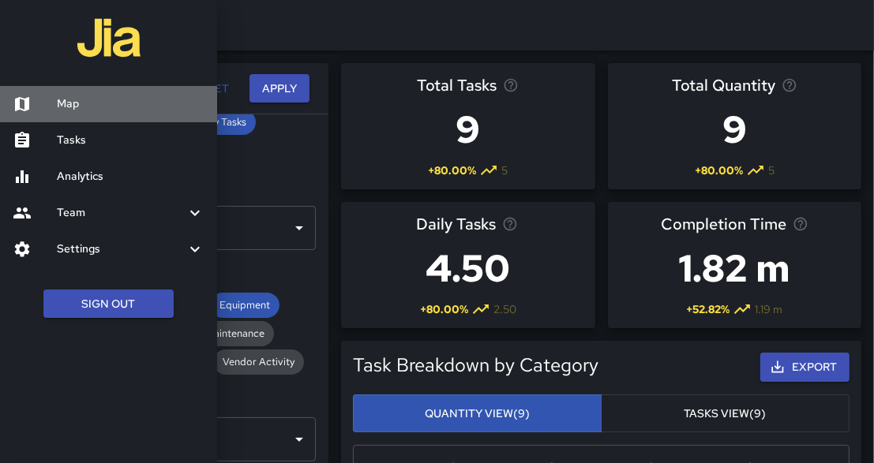
click at [66, 105] on h6 "Map" at bounding box center [131, 104] width 148 height 17
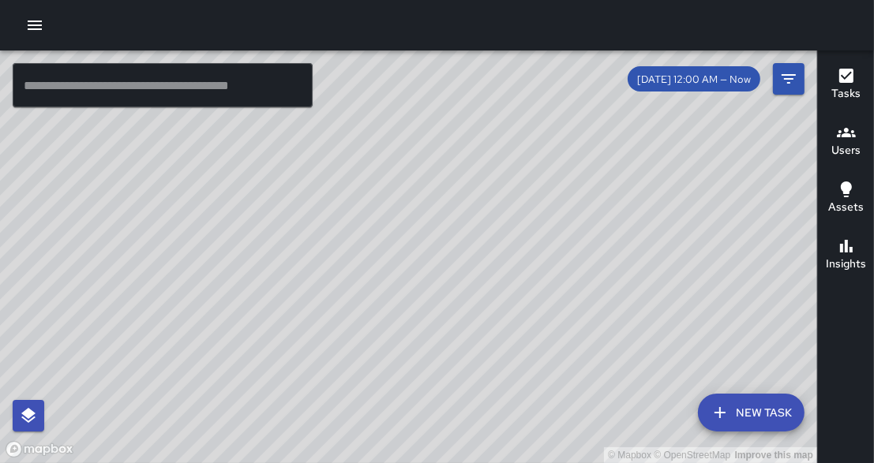
drag, startPoint x: 471, startPoint y: 206, endPoint x: 400, endPoint y: 235, distance: 77.6
click at [400, 235] on div "© Mapbox © OpenStreetMap Improve this map" at bounding box center [408, 257] width 817 height 413
drag, startPoint x: 497, startPoint y: 240, endPoint x: 455, endPoint y: 397, distance: 162.8
click at [455, 397] on div "© Mapbox © OpenStreetMap Improve this map" at bounding box center [408, 257] width 817 height 413
drag, startPoint x: 546, startPoint y: 217, endPoint x: 368, endPoint y: 432, distance: 278.7
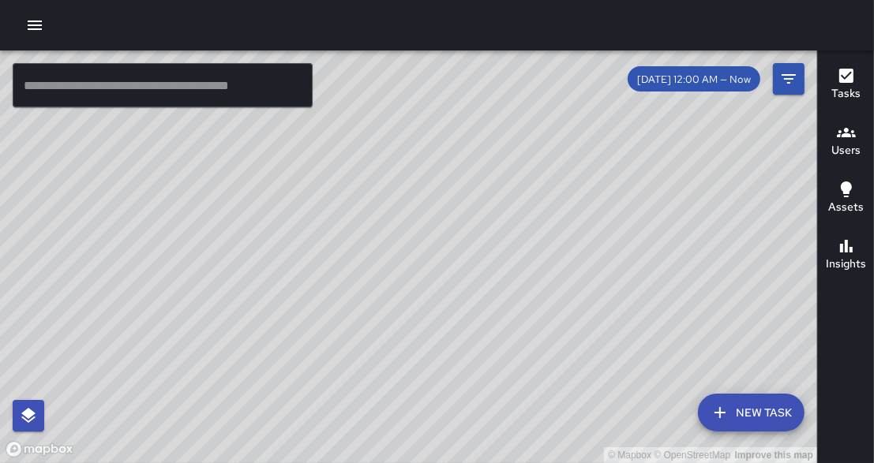
click at [368, 432] on div "© Mapbox © OpenStreetMap Improve this map" at bounding box center [408, 257] width 817 height 413
drag, startPoint x: 527, startPoint y: 170, endPoint x: 363, endPoint y: 476, distance: 347.6
click at [363, 463] on html "© Mapbox © OpenStreetMap Improve this map ​ New Task [DATE] 12:00 AM — Now Map …" at bounding box center [437, 231] width 874 height 463
drag, startPoint x: 458, startPoint y: 241, endPoint x: 666, endPoint y: 258, distance: 209.2
click at [666, 258] on div "© Mapbox © OpenStreetMap Improve this map" at bounding box center [408, 257] width 817 height 413
